Goal: Navigation & Orientation: Understand site structure

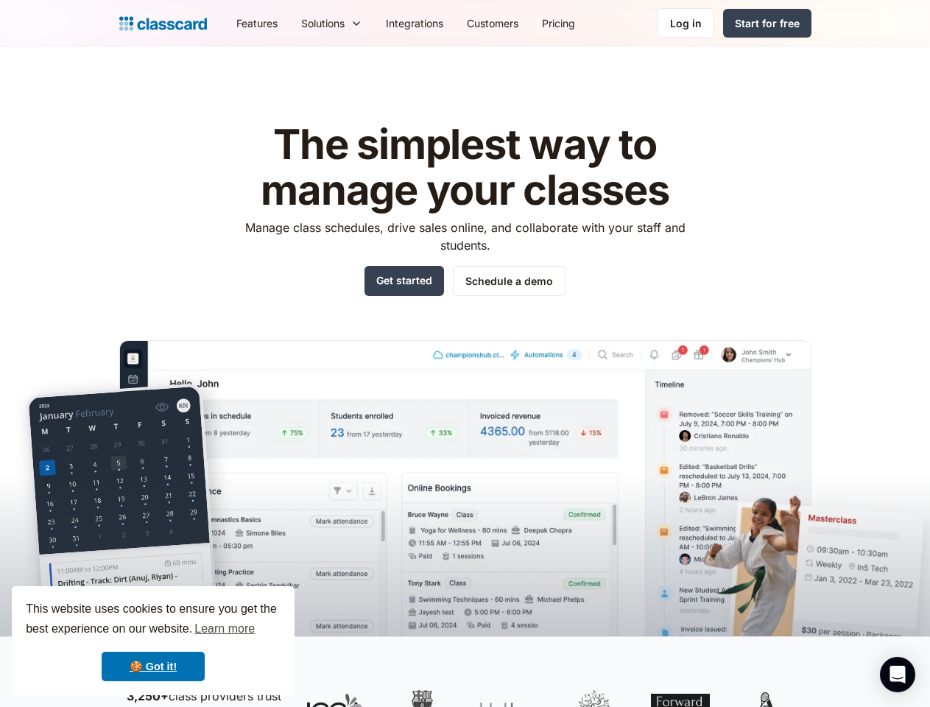
click at [465, 354] on img at bounding box center [465, 510] width 692 height 340
click at [153, 641] on div "This website uses cookies to ensure you get the best experience on our website.…" at bounding box center [153, 640] width 283 height 109
click at [518, 23] on nav "Features Resources Blog The latest industry news, updates and info. Customer st…" at bounding box center [518, 23] width 587 height 33
click at [289, 23] on div "Solutions Sports academy Swim school Dance studio Gymnastics Music school Marti…" at bounding box center [331, 23] width 85 height 33
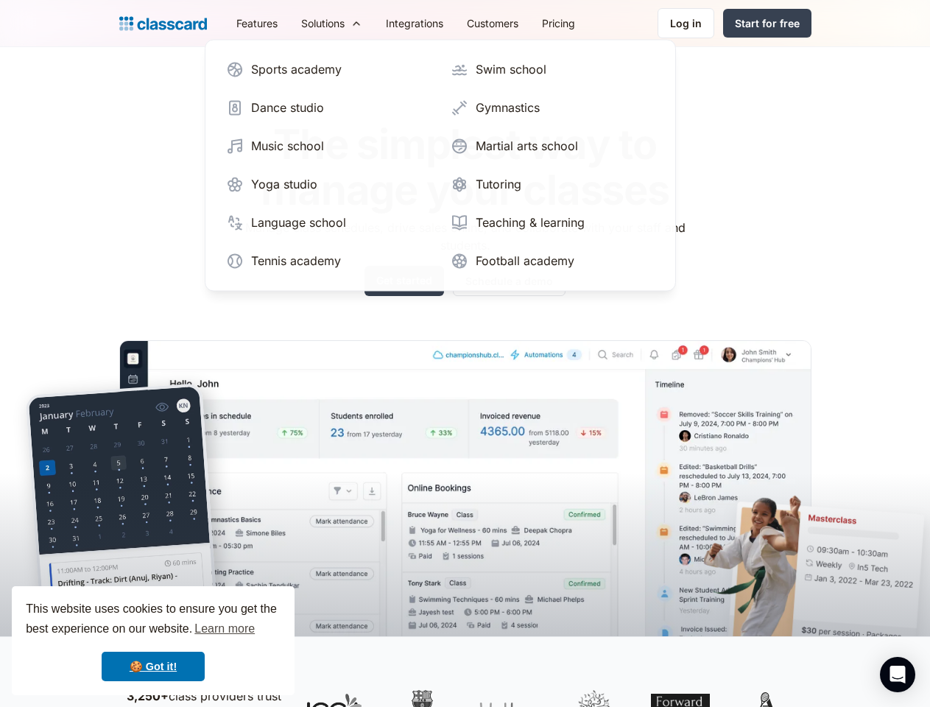
click at [898, 675] on icon "Open Intercom Messenger" at bounding box center [897, 675] width 15 height 18
